Goal: Obtain resource: Download file/media

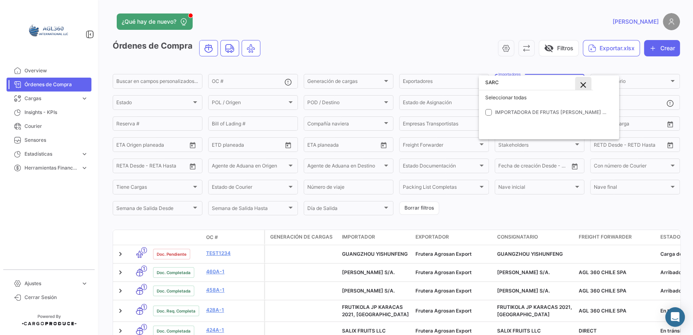
click at [583, 83] on mat-icon "close" at bounding box center [583, 85] width 10 height 10
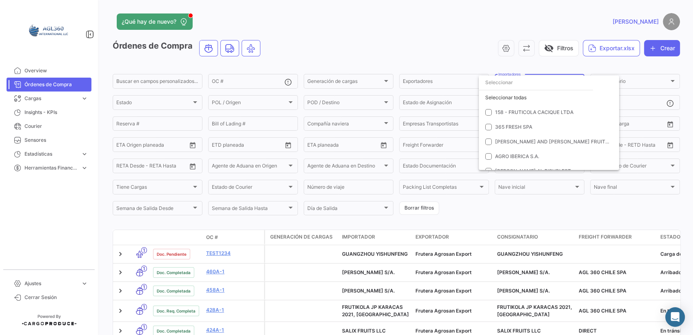
click at [367, 47] on div at bounding box center [346, 167] width 693 height 335
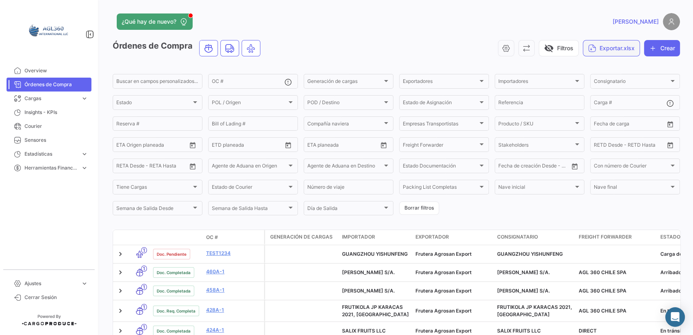
click at [617, 52] on button "Exportar.xlsx" at bounding box center [611, 48] width 57 height 16
click at [353, 28] on div at bounding box center [346, 167] width 693 height 335
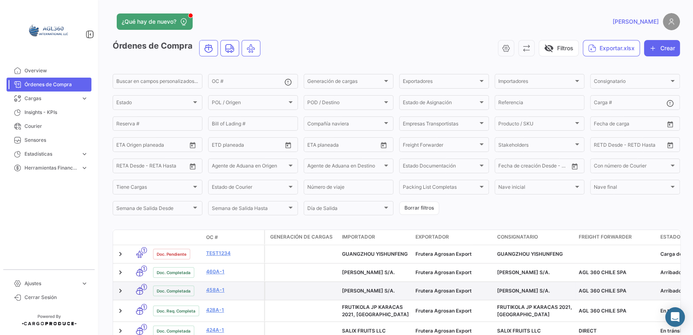
scroll to position [45, 0]
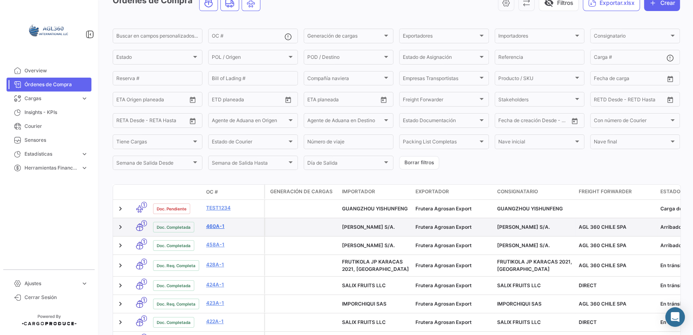
click at [216, 228] on link "460A-1" at bounding box center [233, 225] width 55 height 7
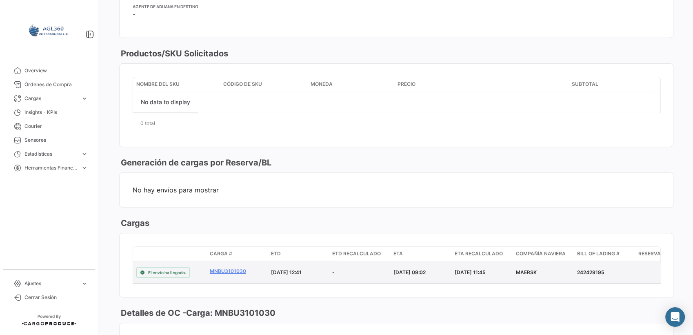
scroll to position [424, 0]
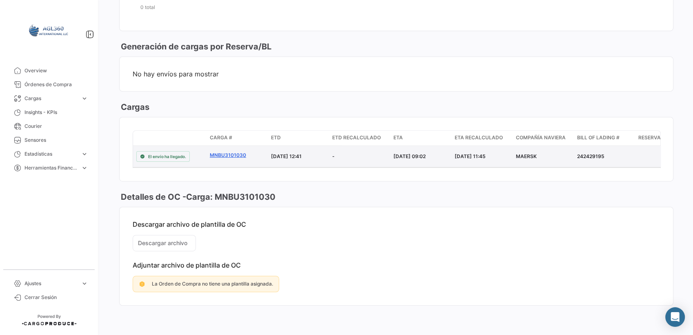
click at [223, 154] on link "MNBU3101030" at bounding box center [237, 154] width 55 height 7
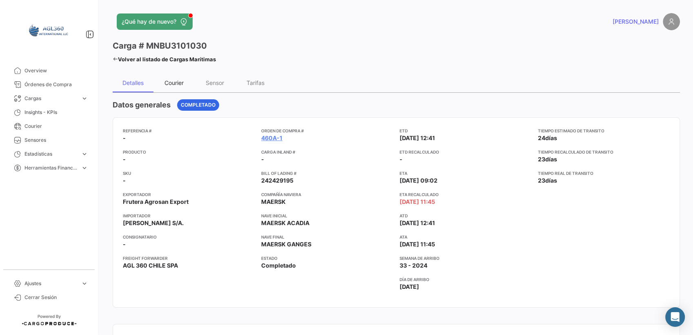
click at [165, 82] on div "Courier" at bounding box center [173, 82] width 19 height 7
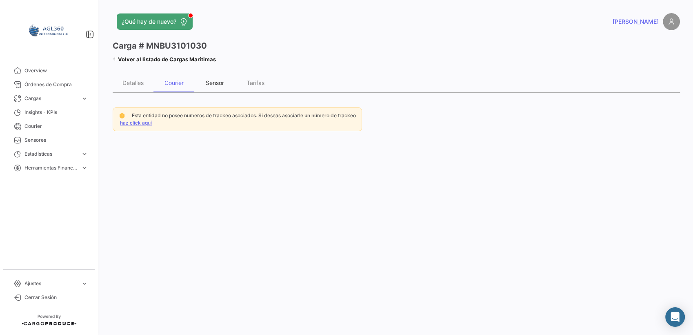
click at [214, 86] on div "Sensor" at bounding box center [214, 83] width 41 height 20
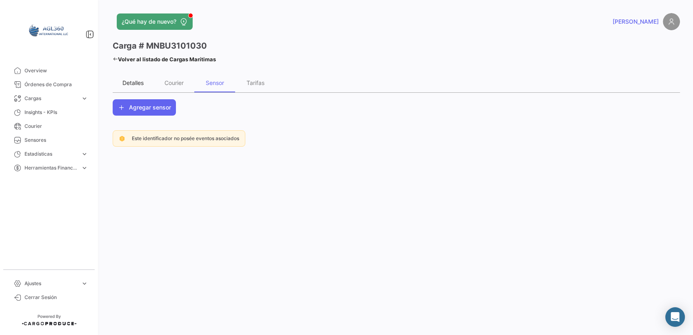
click at [133, 82] on div "Detalles" at bounding box center [132, 82] width 21 height 7
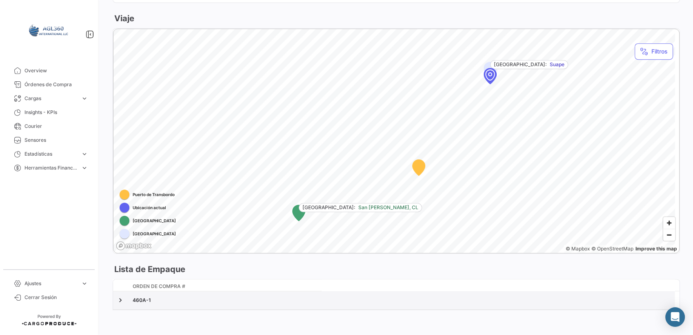
scroll to position [422, 0]
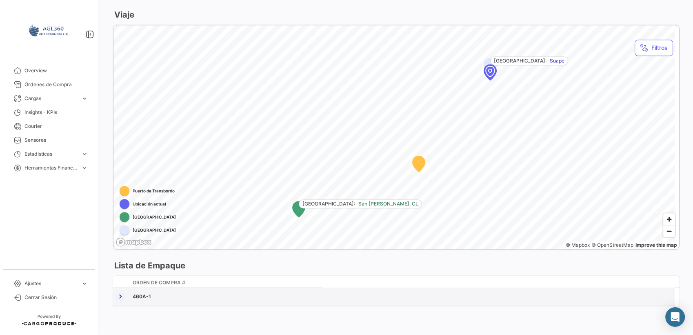
click at [120, 295] on link at bounding box center [120, 296] width 8 height 8
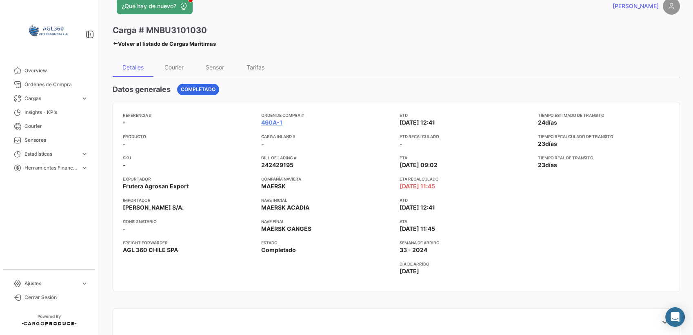
scroll to position [5, 0]
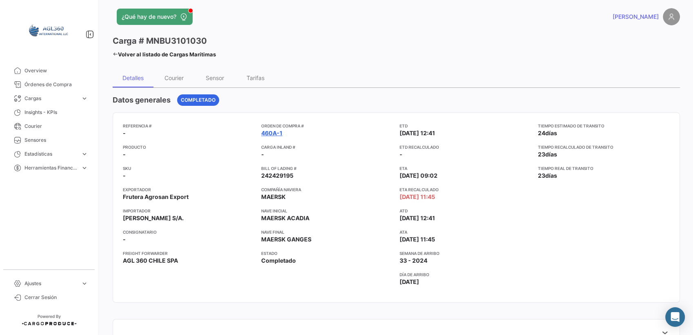
click at [273, 134] on link "460A-1" at bounding box center [271, 133] width 21 height 8
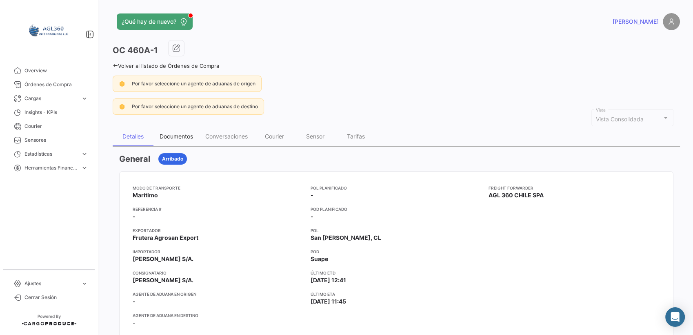
click at [179, 137] on div "Documentos" at bounding box center [176, 136] width 33 height 7
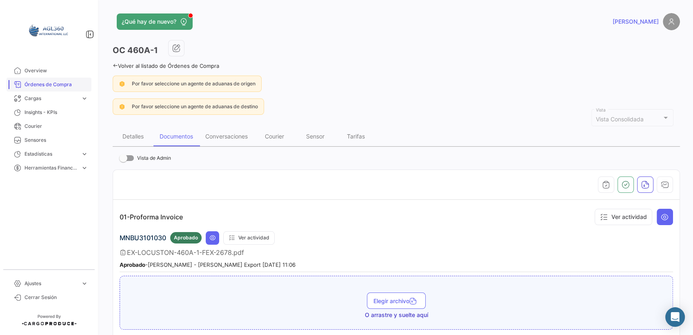
click at [29, 84] on span "Órdenes de Compra" at bounding box center [56, 84] width 64 height 7
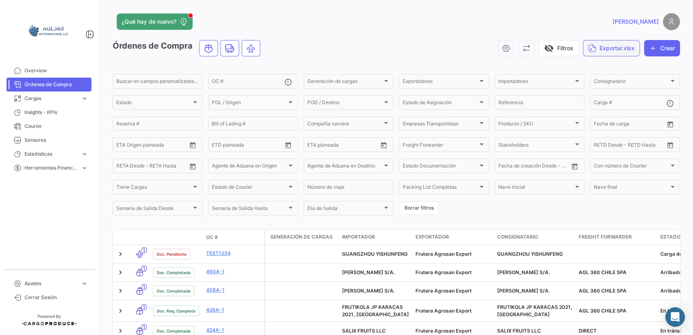
click at [623, 47] on button "Exportar.xlsx" at bounding box center [611, 48] width 57 height 16
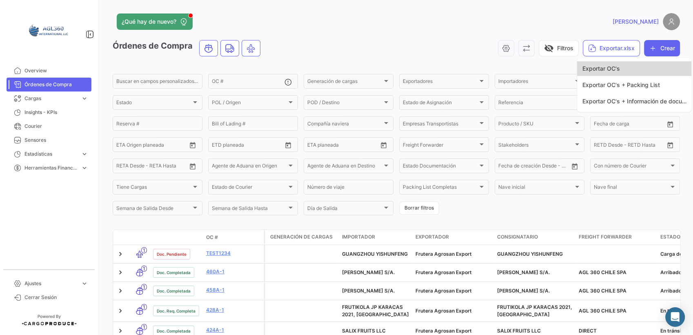
click at [607, 69] on span "Exportar OC's" at bounding box center [601, 68] width 38 height 7
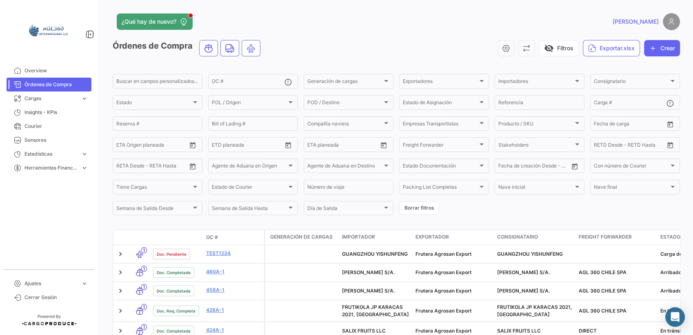
click at [333, 49] on div "visibility_off Filtros Exportar.xlsx Crear" at bounding box center [473, 48] width 413 height 16
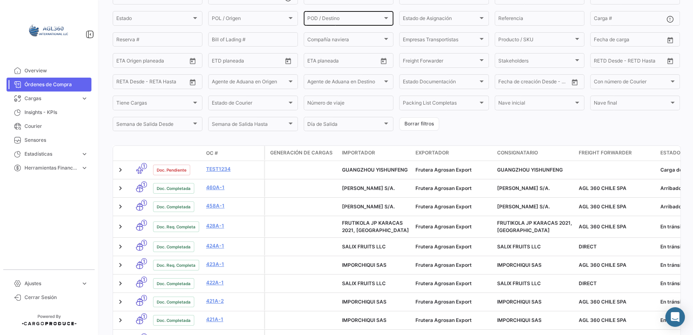
scroll to position [91, 0]
